Goal: Transaction & Acquisition: Purchase product/service

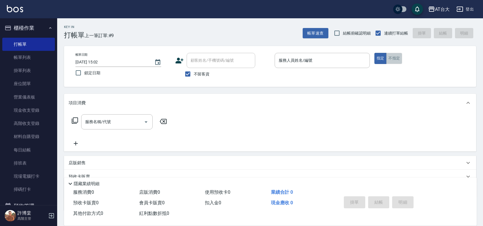
click at [398, 61] on button "不指定" at bounding box center [394, 58] width 16 height 11
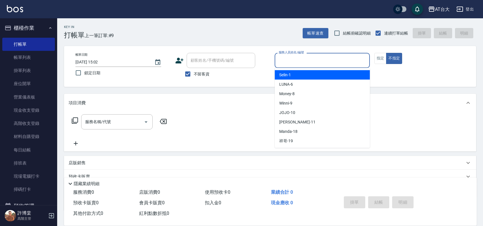
click at [337, 62] on input "服務人員姓名/編號" at bounding box center [322, 60] width 90 height 10
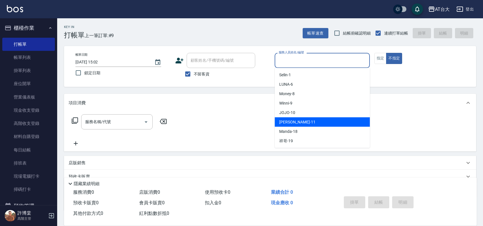
click at [308, 122] on div "[PERSON_NAME] -11" at bounding box center [322, 122] width 95 height 9
type input "[PERSON_NAME]-11"
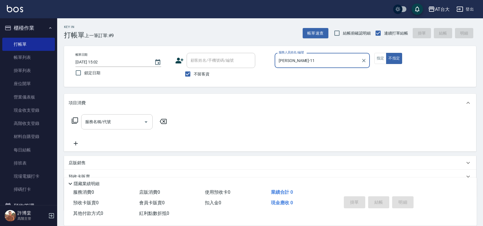
click at [125, 124] on input "服務名稱/代號" at bounding box center [113, 122] width 58 height 10
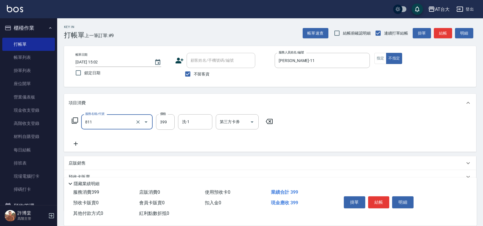
type input "洗+剪(811)"
type input "450"
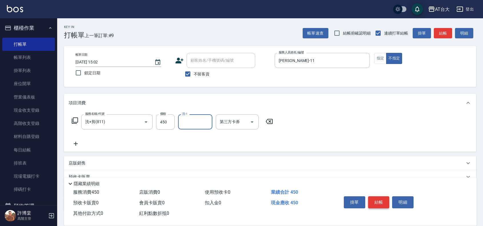
click at [380, 197] on button "結帳" at bounding box center [378, 203] width 21 height 12
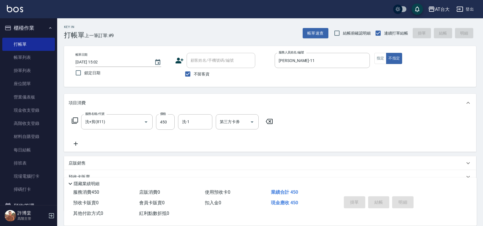
type input "[DATE] 15:37"
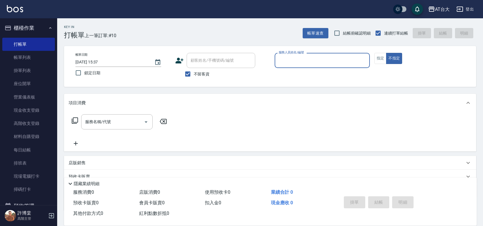
drag, startPoint x: 28, startPoint y: 56, endPoint x: 65, endPoint y: 2, distance: 65.9
click at [28, 56] on link "帳單列表" at bounding box center [28, 57] width 53 height 13
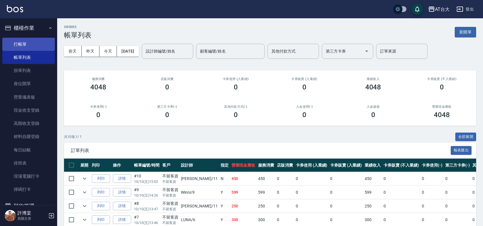
click at [17, 47] on link "打帳單" at bounding box center [28, 44] width 53 height 13
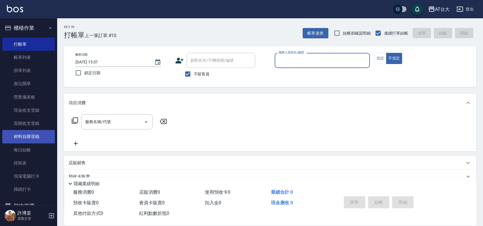
click at [39, 138] on link "材料自購登錄" at bounding box center [28, 136] width 53 height 13
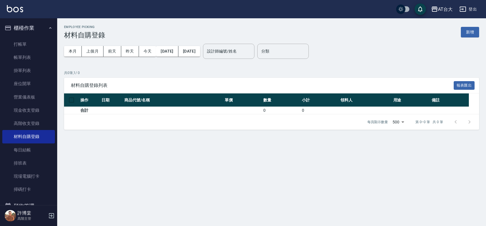
click at [385, 33] on div "Employee Picking 材料自購登錄 新增" at bounding box center [271, 32] width 415 height 14
click at [250, 53] on input "設計師編號/姓名" at bounding box center [229, 51] width 46 height 10
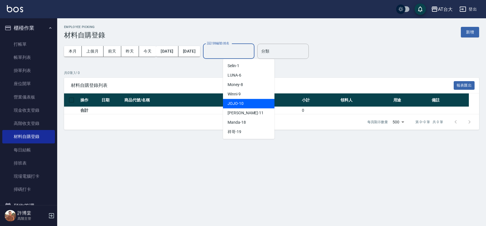
click at [145, 164] on div "Employee Picking 材料自購登錄 新增 本月 上個月 [DATE] [DATE] [DATE] [DATE] [DATE] 設計師編號/姓名 設…" at bounding box center [243, 113] width 486 height 226
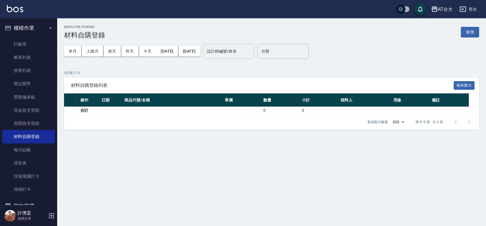
click at [238, 50] on input "設計師編號/姓名" at bounding box center [229, 51] width 46 height 10
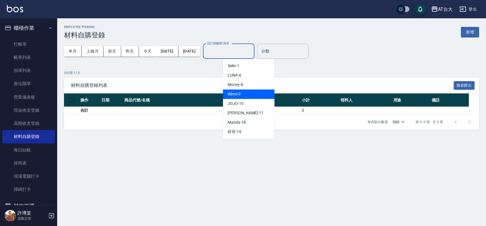
click at [245, 92] on div "Winni -9" at bounding box center [248, 94] width 51 height 9
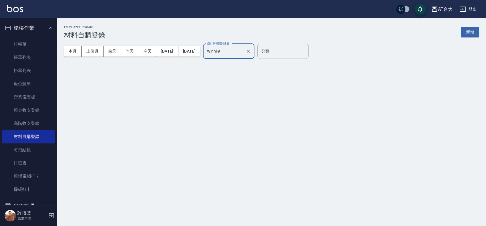
type input "Winni-9"
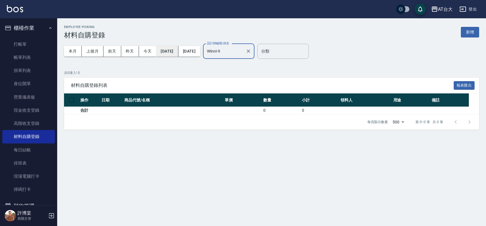
click at [173, 54] on button "[DATE]" at bounding box center [167, 51] width 22 height 11
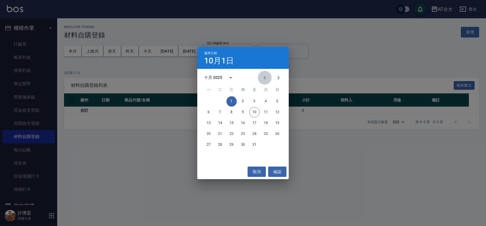
click at [263, 77] on icon "Previous month" at bounding box center [264, 77] width 7 height 7
click at [259, 172] on button "取消" at bounding box center [257, 172] width 18 height 11
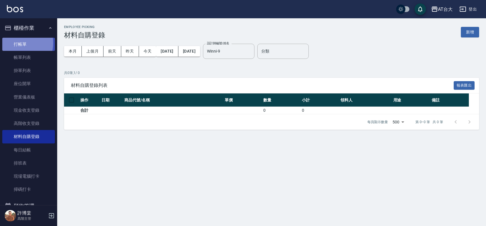
click at [17, 43] on link "打帳單" at bounding box center [28, 44] width 53 height 13
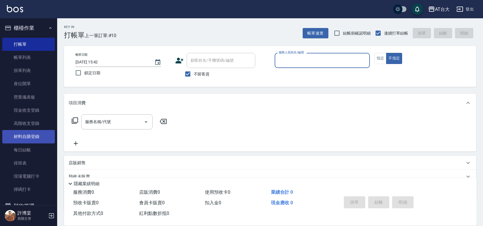
click at [40, 140] on link "材料自購登錄" at bounding box center [28, 136] width 53 height 13
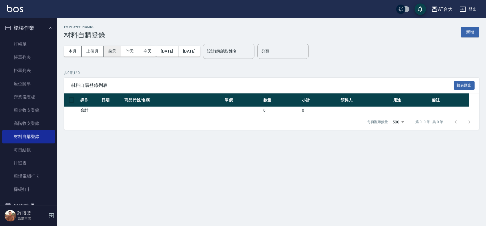
click at [116, 51] on button "前天" at bounding box center [113, 51] width 18 height 11
click at [72, 52] on button "本月" at bounding box center [73, 51] width 18 height 11
click at [95, 51] on button "上個月" at bounding box center [93, 51] width 22 height 11
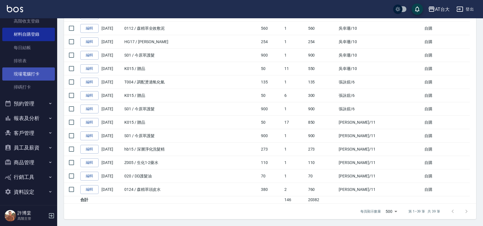
scroll to position [103, 0]
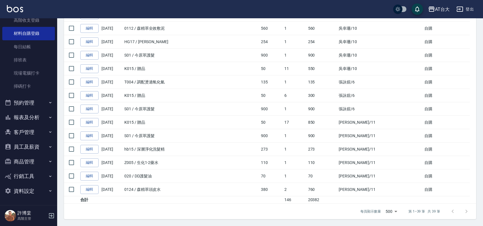
click at [39, 150] on button "員工及薪資" at bounding box center [28, 147] width 53 height 15
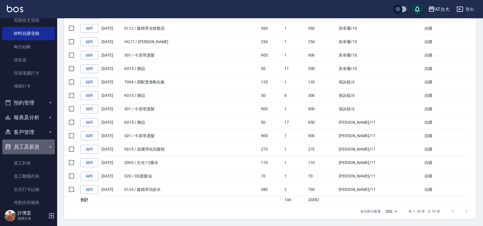
click at [39, 150] on button "員工及薪資" at bounding box center [28, 147] width 53 height 15
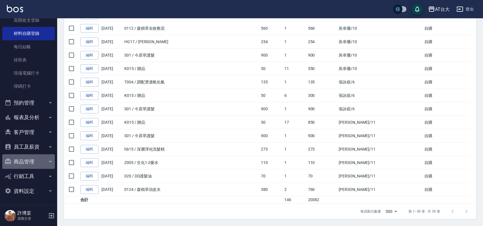
click at [48, 162] on icon "button" at bounding box center [50, 161] width 5 height 5
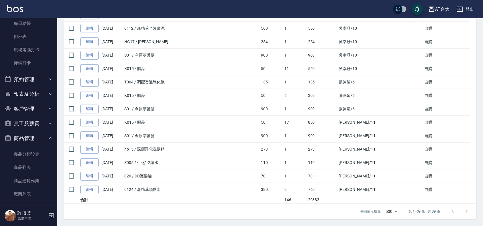
scroll to position [139, 0]
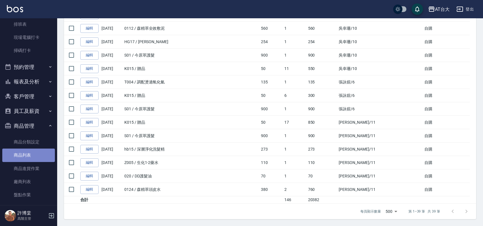
click at [42, 156] on link "商品列表" at bounding box center [28, 155] width 53 height 13
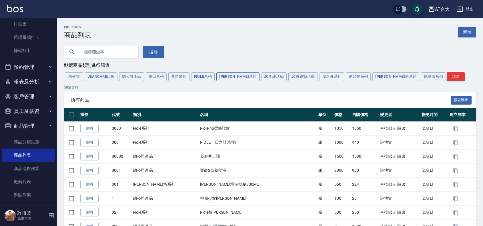
click at [229, 79] on button "[PERSON_NAME]系列" at bounding box center [238, 76] width 43 height 9
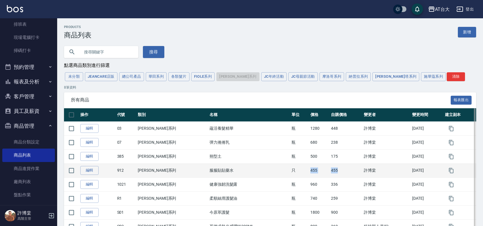
drag, startPoint x: 317, startPoint y: 172, endPoint x: 285, endPoint y: 174, distance: 32.3
click at [285, 174] on tr "編輯 912 [PERSON_NAME]系列 服服貼貼藥水 只 455 455 [PERSON_NAME][DATE]" at bounding box center [270, 171] width 412 height 14
click at [330, 174] on td "455" at bounding box center [346, 171] width 33 height 14
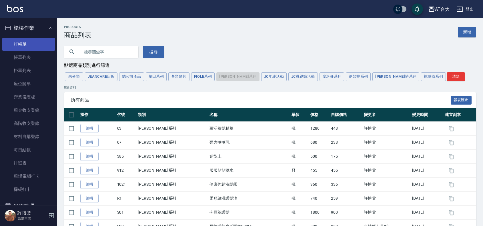
click at [20, 42] on link "打帳單" at bounding box center [28, 44] width 53 height 13
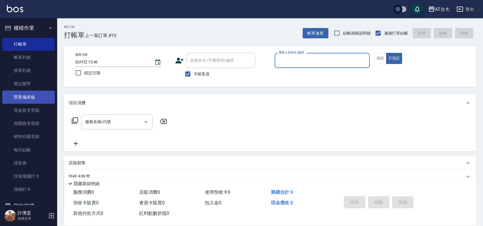
scroll to position [143, 0]
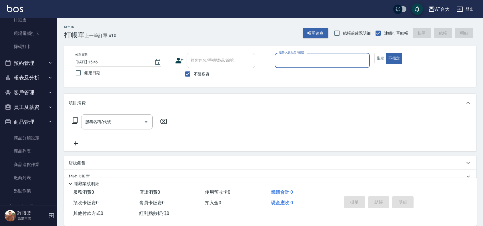
click at [45, 122] on button "商品管理" at bounding box center [28, 122] width 53 height 15
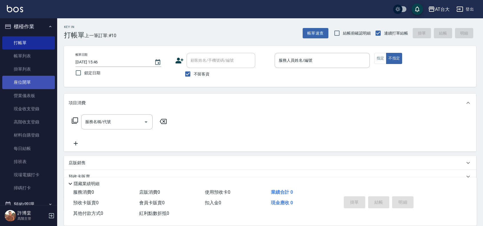
scroll to position [0, 0]
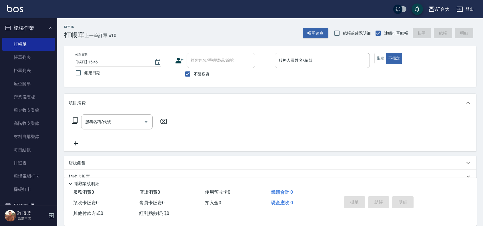
click at [300, 62] on input "服務人員姓名/編號" at bounding box center [322, 60] width 90 height 10
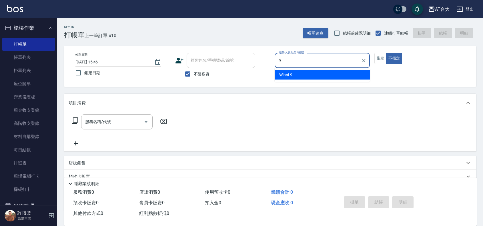
type input "Winni-9"
type button "false"
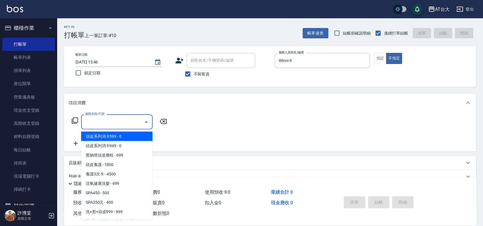
click at [110, 125] on input "服務名稱/代號" at bounding box center [113, 122] width 58 height 10
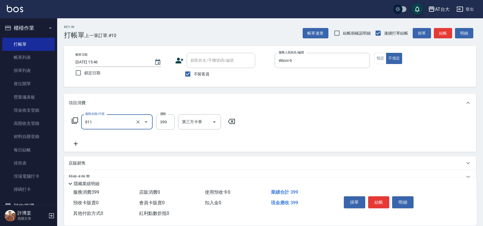
type input "洗+剪(811)"
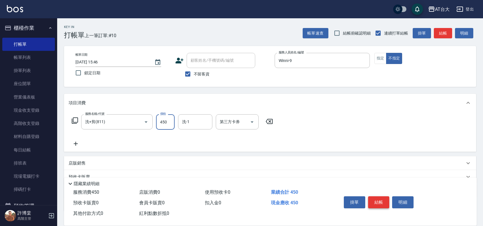
type input "450"
click at [370, 205] on button "結帳" at bounding box center [378, 203] width 21 height 12
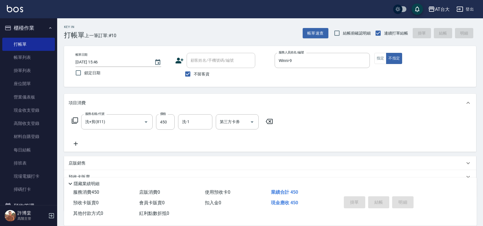
type input "[DATE] 15:55"
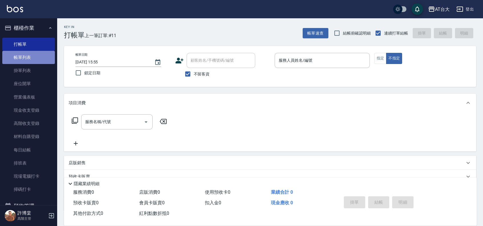
click at [38, 56] on link "帳單列表" at bounding box center [28, 57] width 53 height 13
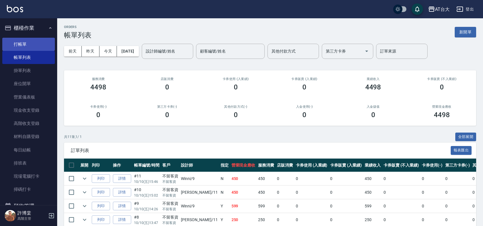
click at [39, 45] on link "打帳單" at bounding box center [28, 44] width 53 height 13
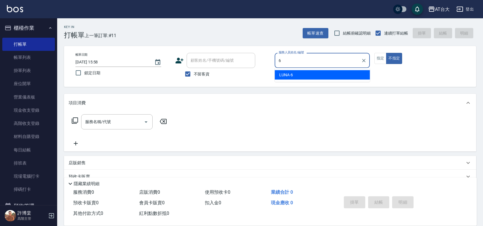
type input "LUNA-6"
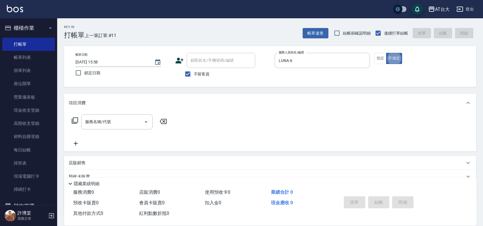
type button "false"
click at [375, 59] on button "指定" at bounding box center [381, 58] width 12 height 11
type button "true"
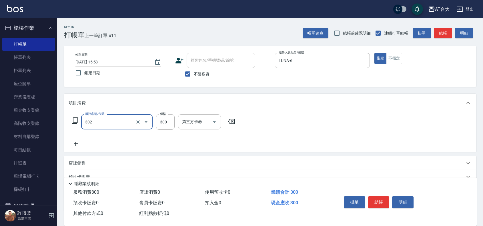
type input "剪髮(302)"
type input "300"
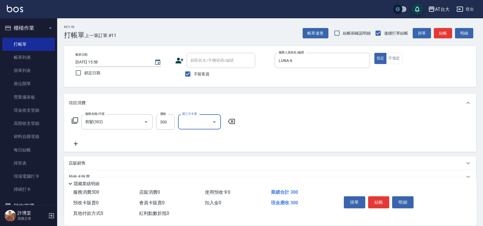
click at [377, 207] on div "掛單 結帳 明細" at bounding box center [379, 203] width 75 height 18
click at [377, 206] on button "結帳" at bounding box center [378, 203] width 21 height 12
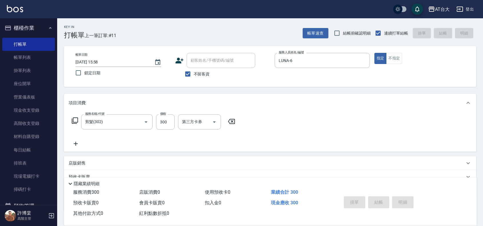
type input "[DATE] 16:07"
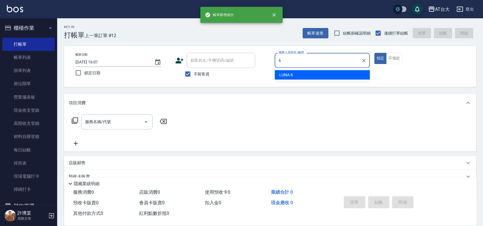
type input "LUNA-6"
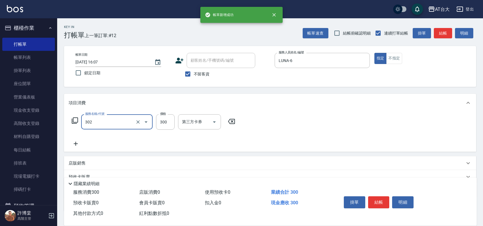
type input "剪髮(302)"
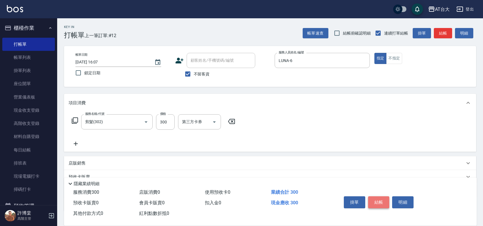
click at [383, 198] on button "結帳" at bounding box center [378, 203] width 21 height 12
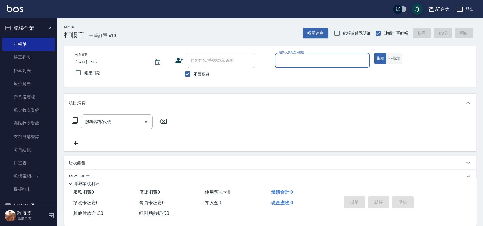
click at [392, 59] on button "不指定" at bounding box center [394, 58] width 16 height 11
click at [350, 59] on input "服務人員姓名/編號" at bounding box center [322, 60] width 90 height 10
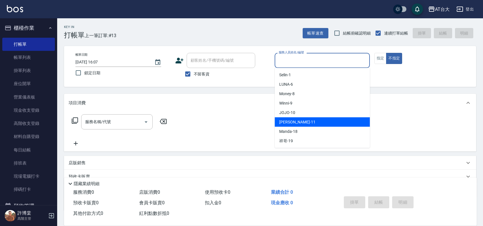
click at [299, 122] on div "[PERSON_NAME] -11" at bounding box center [322, 122] width 95 height 9
type input "[PERSON_NAME]-11"
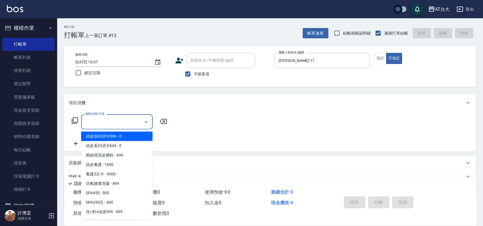
click at [130, 120] on input "服務名稱/代號" at bounding box center [113, 122] width 58 height 10
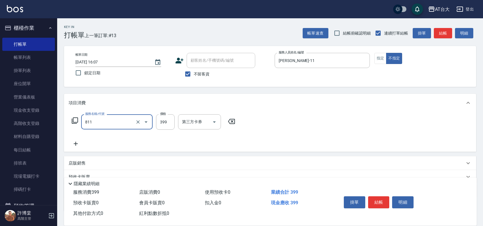
type input "洗+剪(811)"
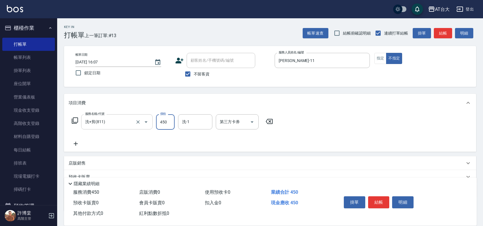
type input "450"
click at [385, 198] on button "結帳" at bounding box center [378, 203] width 21 height 12
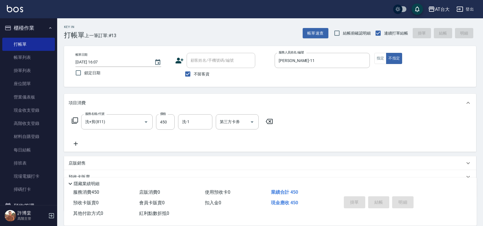
type input "[DATE] 16:26"
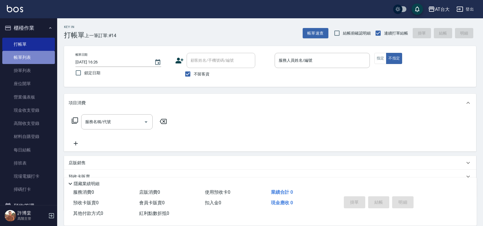
click at [36, 59] on link "帳單列表" at bounding box center [28, 57] width 53 height 13
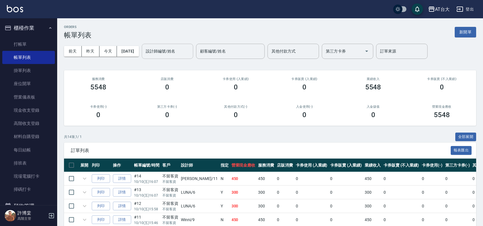
click at [165, 53] on input "設計師編號/姓名" at bounding box center [167, 51] width 46 height 10
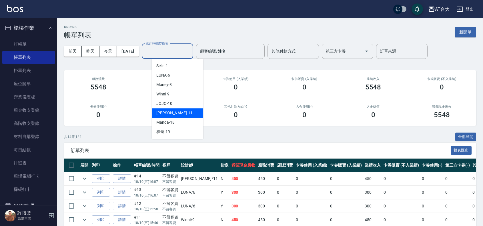
click at [183, 112] on div "[PERSON_NAME] -11" at bounding box center [177, 112] width 51 height 9
type input "[PERSON_NAME]-11"
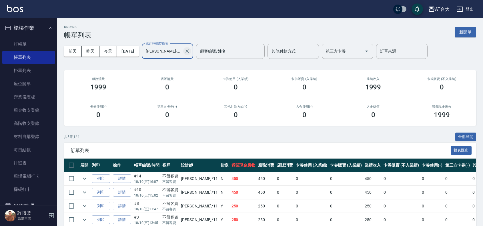
click at [190, 52] on icon "Clear" at bounding box center [187, 51] width 6 height 6
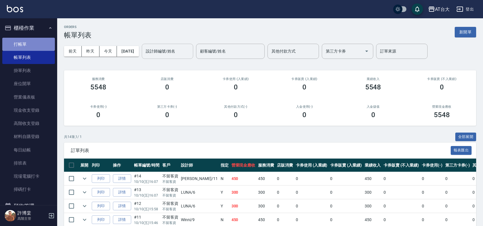
click at [46, 46] on link "打帳單" at bounding box center [28, 44] width 53 height 13
